Goal: Task Accomplishment & Management: Manage account settings

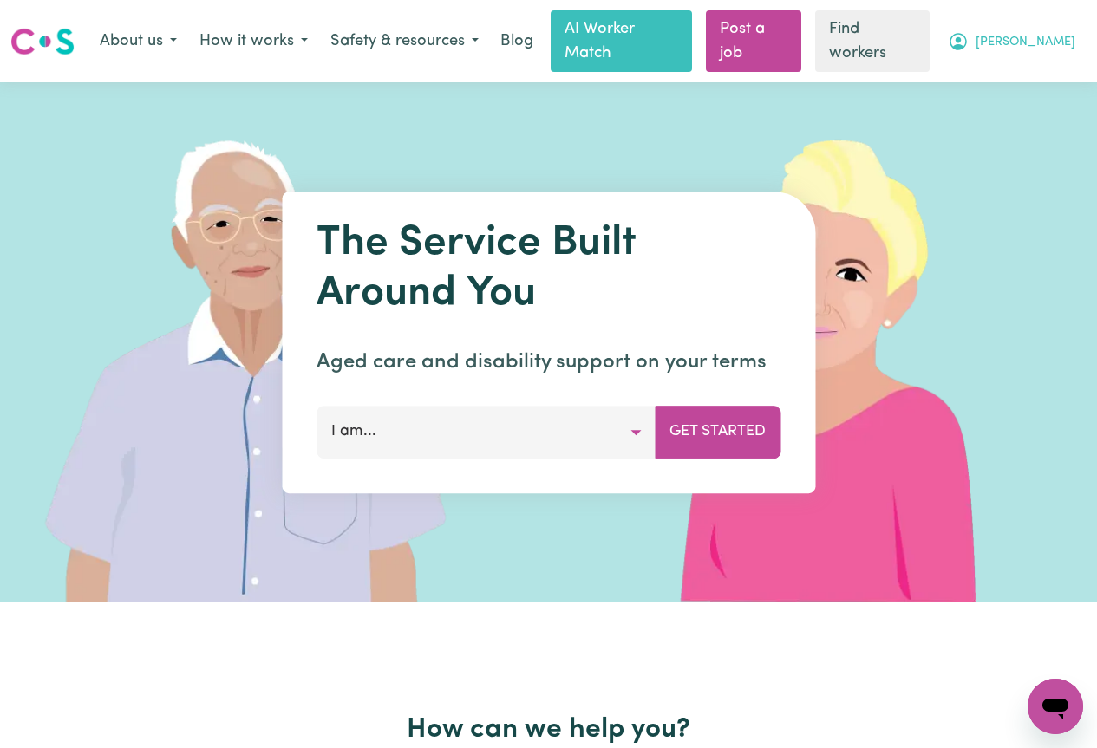
click at [969, 34] on icon "My Account" at bounding box center [958, 41] width 21 height 21
click at [1011, 64] on link "My Dashboard" at bounding box center [1017, 78] width 137 height 33
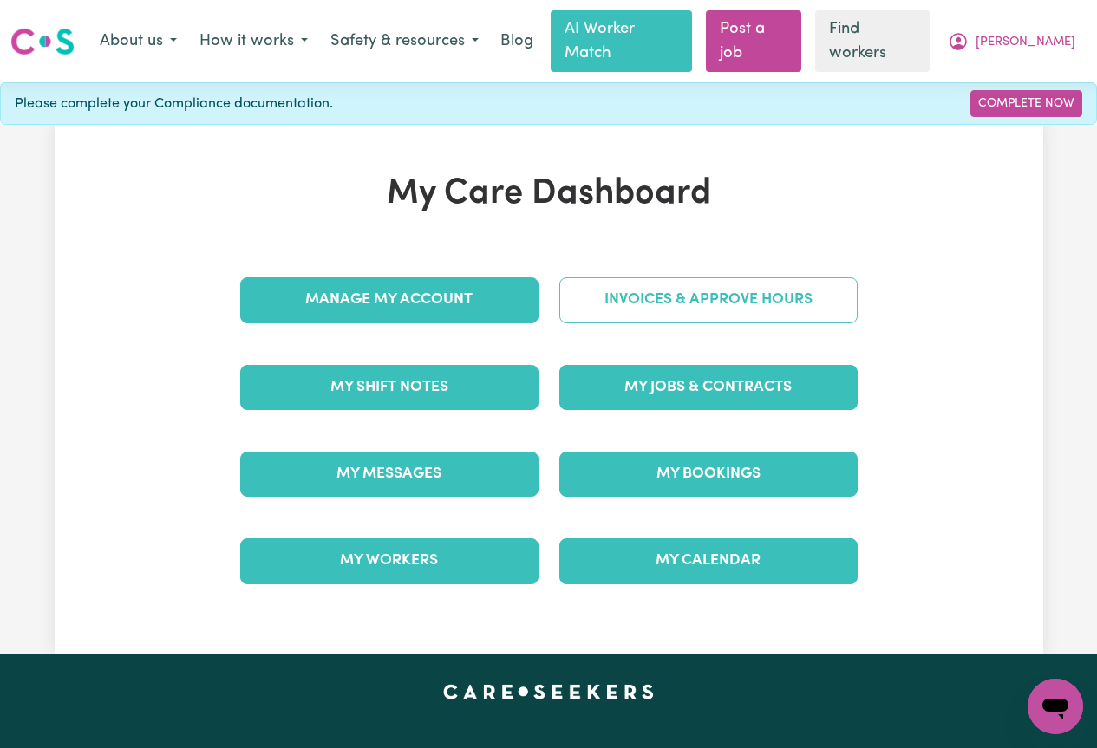
click at [603, 277] on link "Invoices & Approve Hours" at bounding box center [708, 299] width 298 height 45
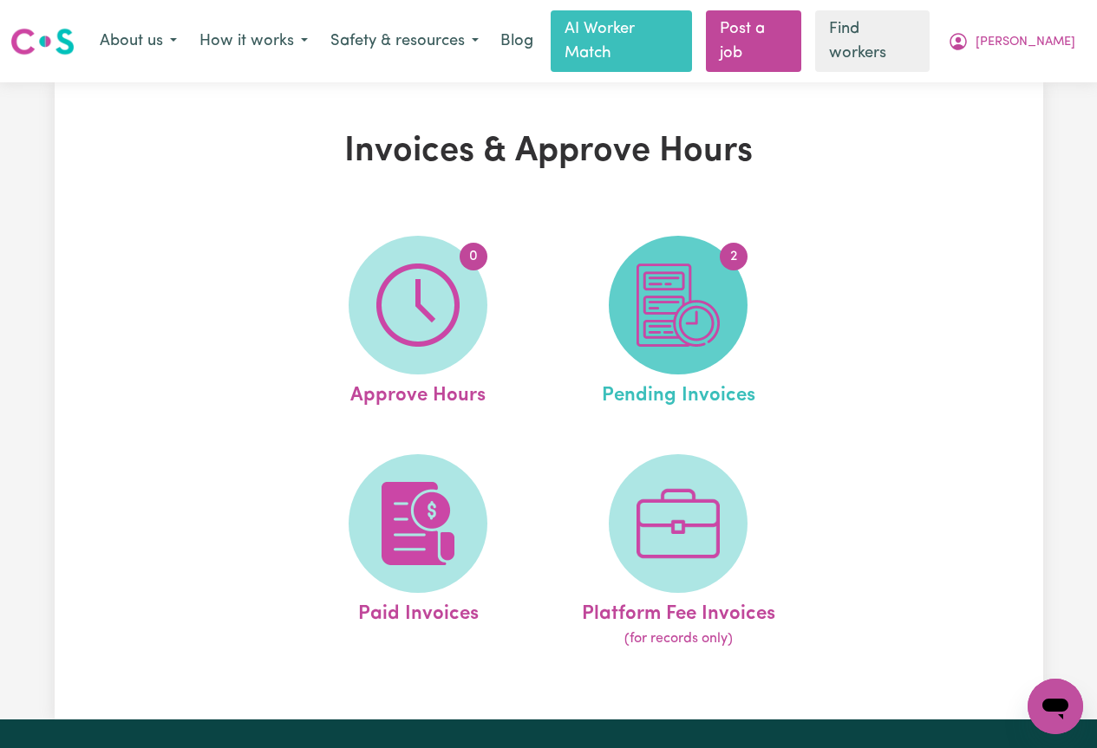
click at [688, 264] on img at bounding box center [677, 305] width 83 height 83
